Goal: Task Accomplishment & Management: Use online tool/utility

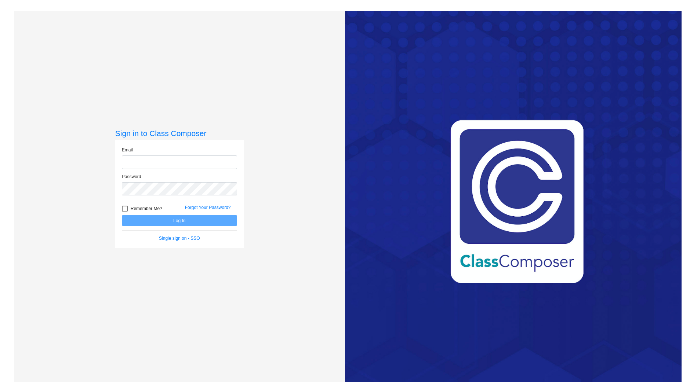
type input "[PERSON_NAME][EMAIL_ADDRESS][DOMAIN_NAME]"
click at [226, 221] on button "Log In" at bounding box center [179, 220] width 115 height 11
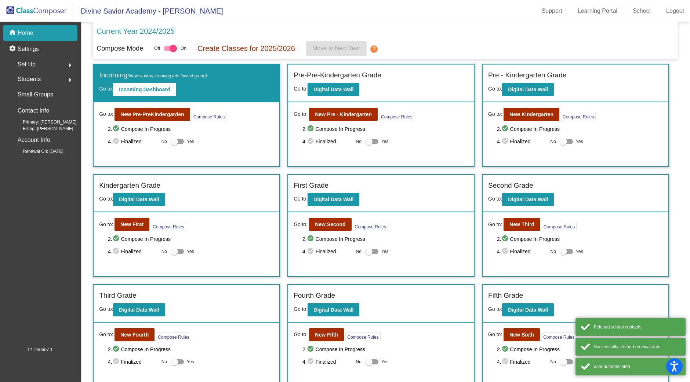
scroll to position [159, 0]
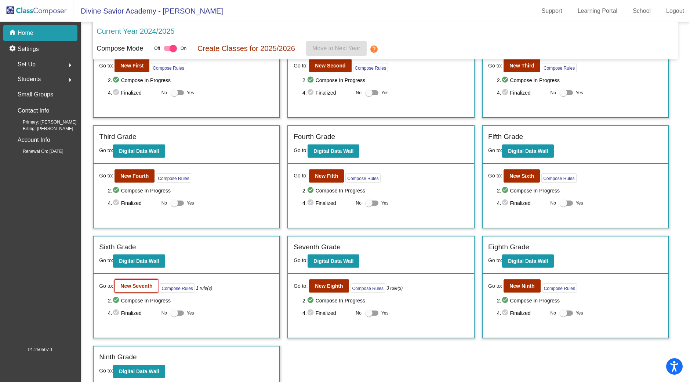
click at [139, 285] on b "New Seventh" at bounding box center [136, 286] width 32 height 6
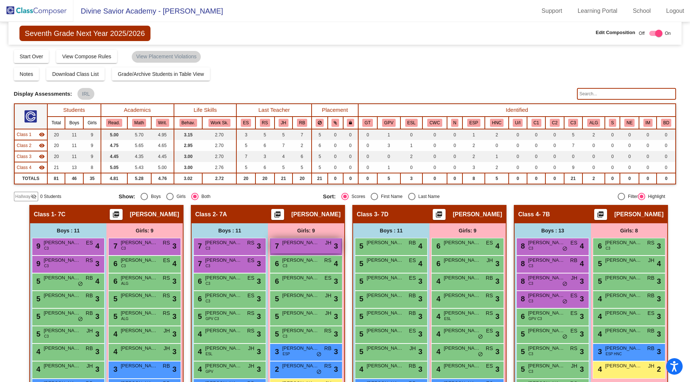
click at [303, 242] on span "[PERSON_NAME]" at bounding box center [300, 242] width 37 height 7
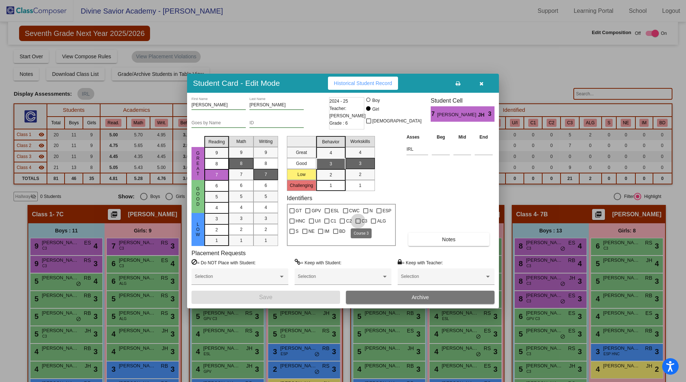
click at [358, 223] on div at bounding box center [357, 221] width 5 height 5
click at [358, 224] on input "C3" at bounding box center [358, 224] width 0 height 0
checkbox input "true"
click at [296, 295] on button "Save" at bounding box center [265, 297] width 149 height 13
